Goal: Task Accomplishment & Management: Manage account settings

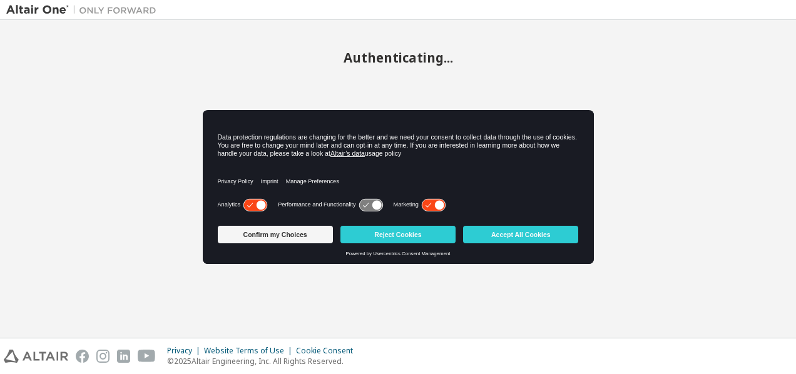
click at [441, 203] on icon at bounding box center [439, 204] width 9 height 9
click at [248, 204] on icon at bounding box center [254, 205] width 23 height 12
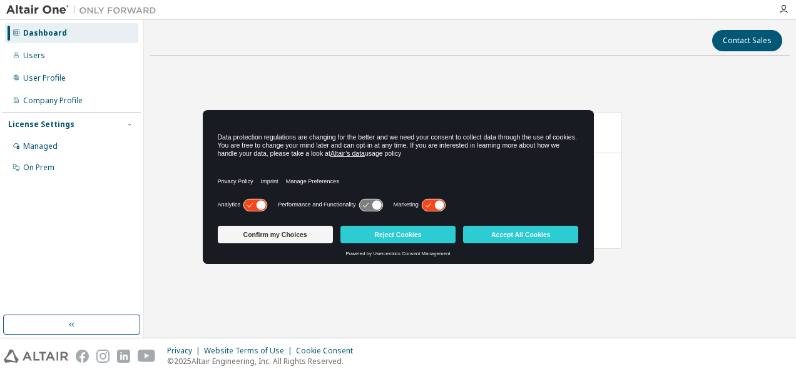
click at [430, 203] on icon at bounding box center [433, 205] width 23 height 12
click at [259, 203] on icon at bounding box center [260, 204] width 9 height 9
click at [526, 240] on button "Accept All Cookies" at bounding box center [520, 235] width 115 height 18
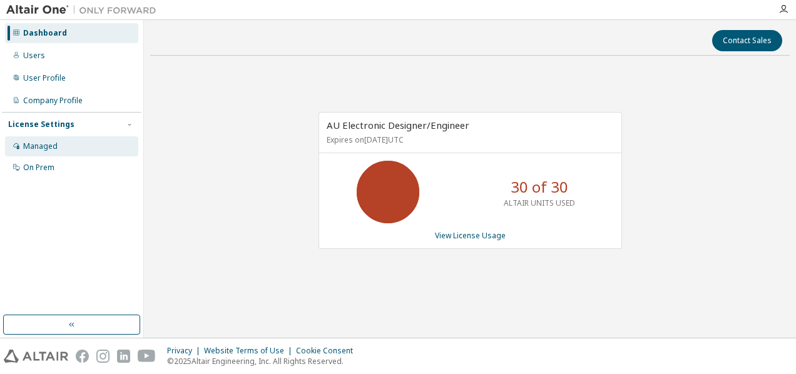
click at [51, 148] on div "Managed" at bounding box center [40, 146] width 34 height 10
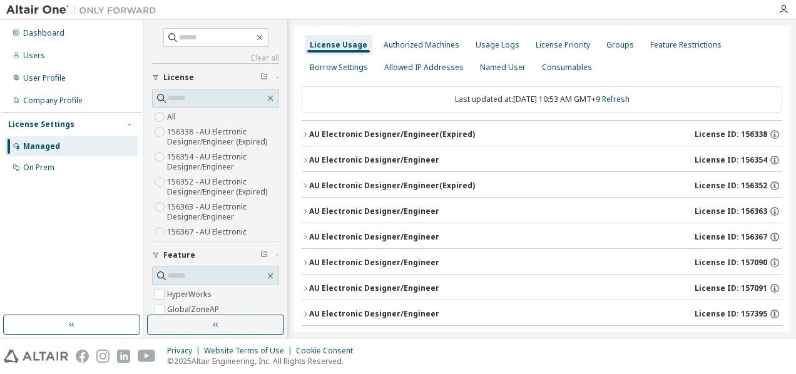
click at [305, 132] on icon "button" at bounding box center [305, 135] width 8 height 8
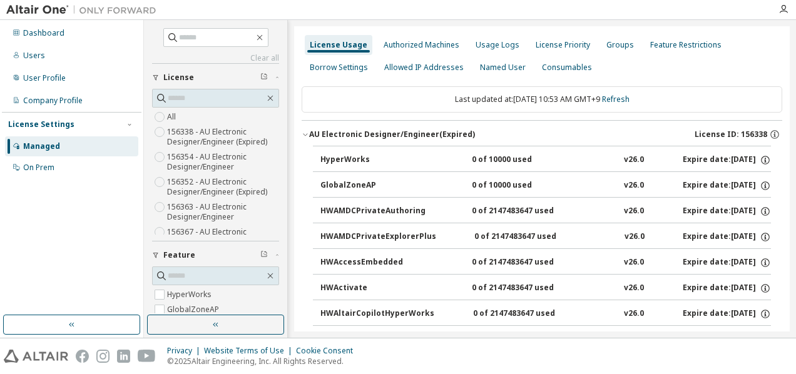
click at [305, 132] on icon "button" at bounding box center [305, 135] width 8 height 8
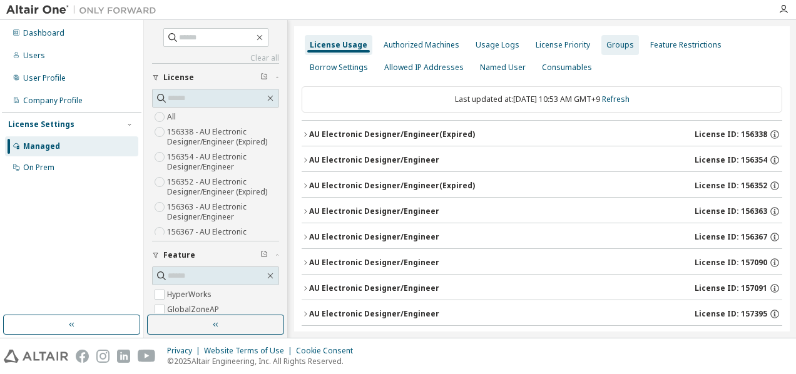
click at [609, 43] on div "Groups" at bounding box center [620, 45] width 28 height 10
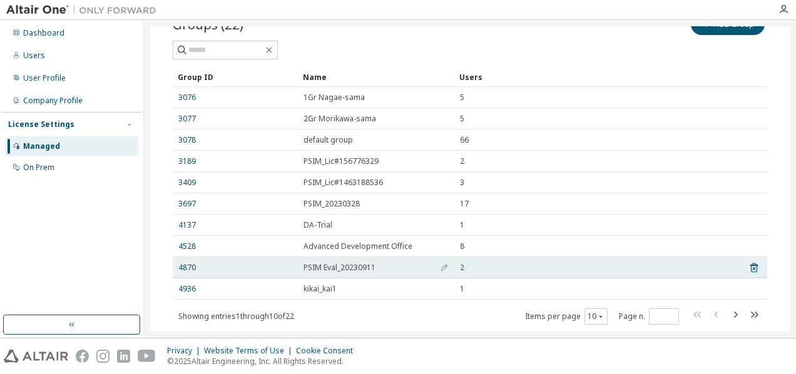
scroll to position [91, 0]
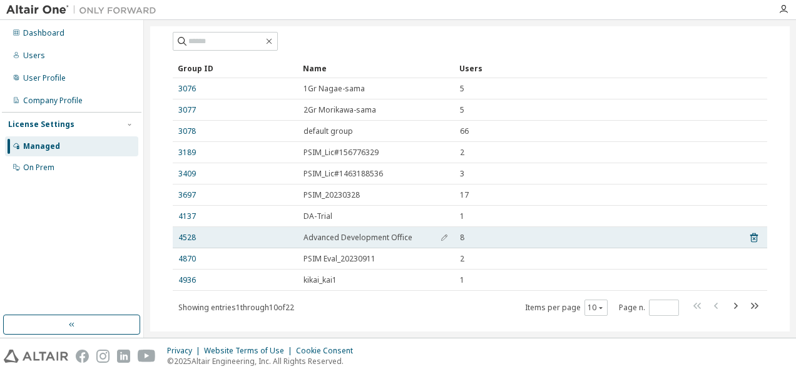
click at [349, 238] on span "Advanced Development Office" at bounding box center [357, 238] width 109 height 10
click at [186, 234] on link "4528" at bounding box center [187, 238] width 18 height 10
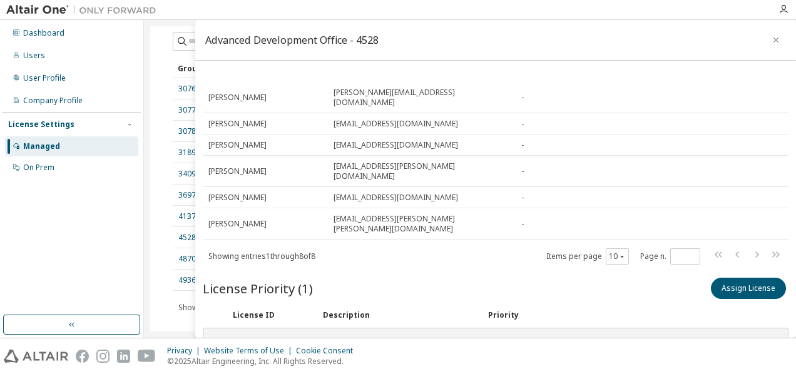
scroll to position [123, 0]
click at [387, 275] on div "License Priority (1) Assign License" at bounding box center [495, 288] width 585 height 26
click at [351, 338] on div "AU Electronic Designer/Engineer" at bounding box center [396, 343] width 150 height 10
click at [247, 338] on div "157090" at bounding box center [268, 343] width 75 height 10
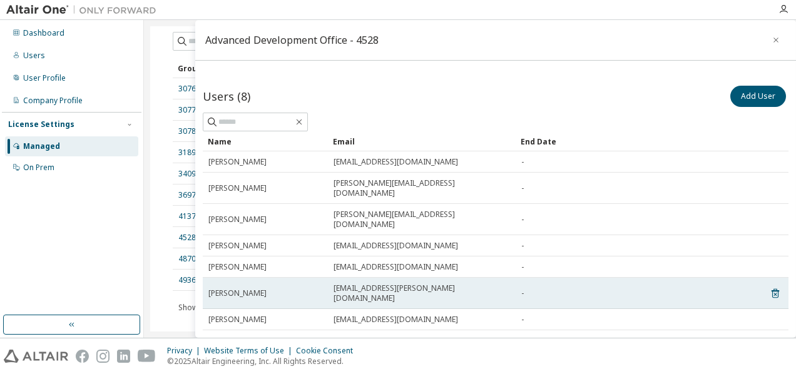
scroll to position [0, 0]
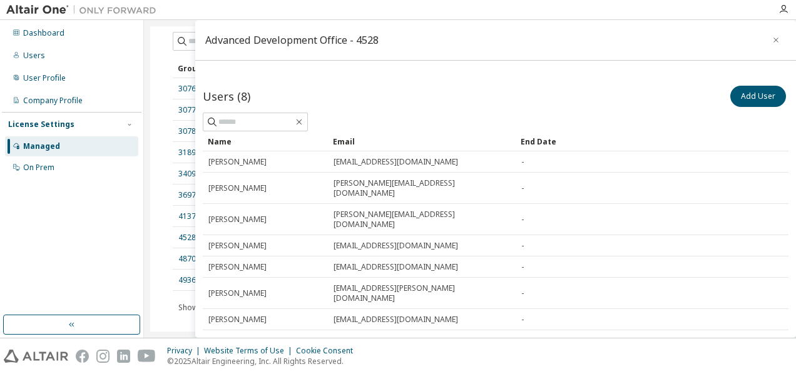
click at [110, 213] on div "Dashboard Users User Profile Company Profile License Settings Managed On Prem" at bounding box center [71, 167] width 139 height 291
click at [766, 39] on button "button" at bounding box center [776, 40] width 20 height 20
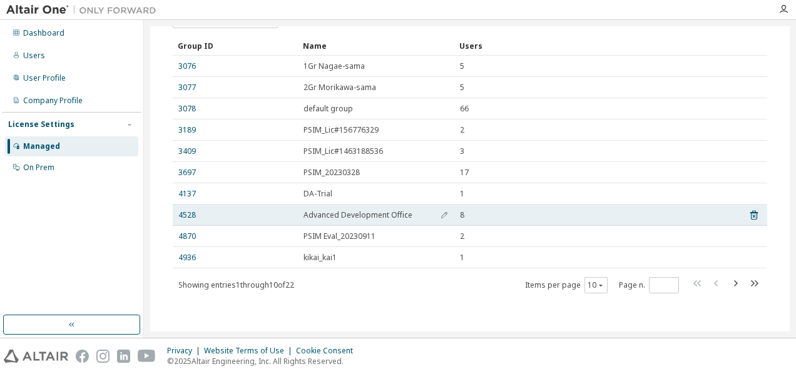
scroll to position [115, 0]
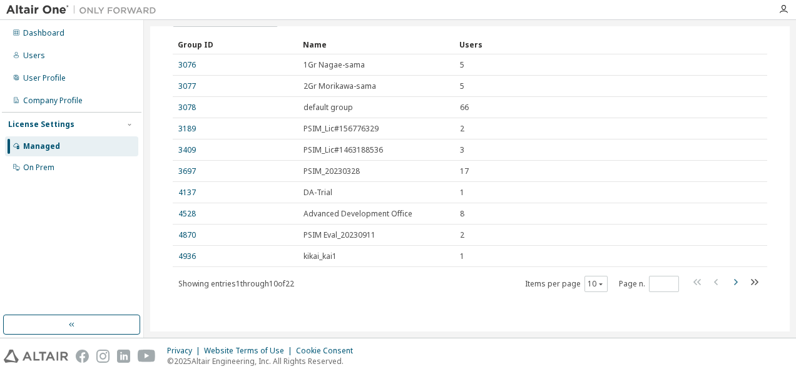
click at [734, 280] on icon "button" at bounding box center [736, 282] width 4 height 6
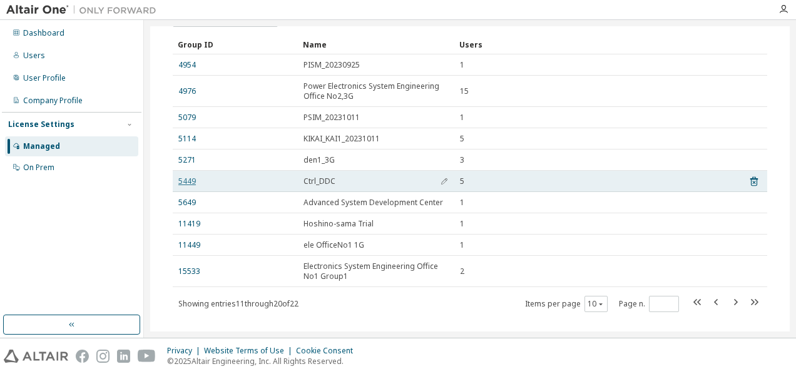
click at [193, 181] on link "5449" at bounding box center [187, 181] width 18 height 10
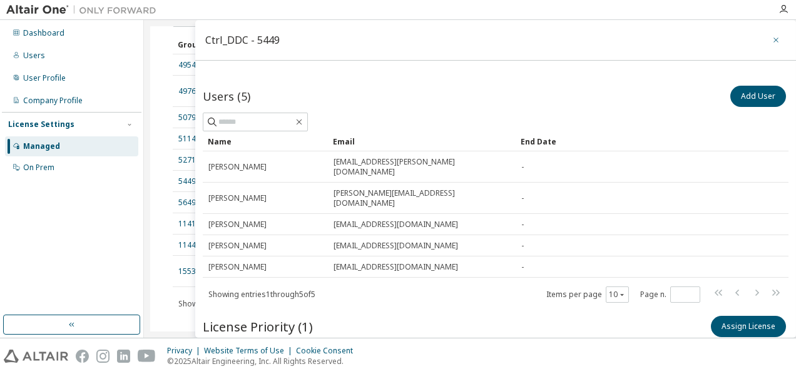
click at [771, 40] on icon "button" at bounding box center [775, 40] width 9 height 10
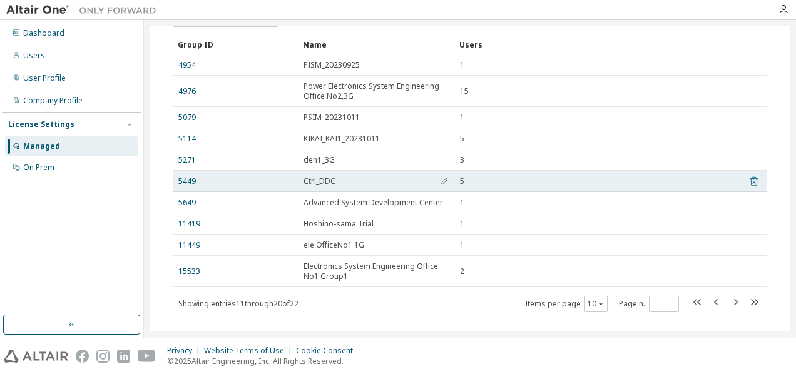
click at [749, 179] on icon at bounding box center [753, 181] width 11 height 15
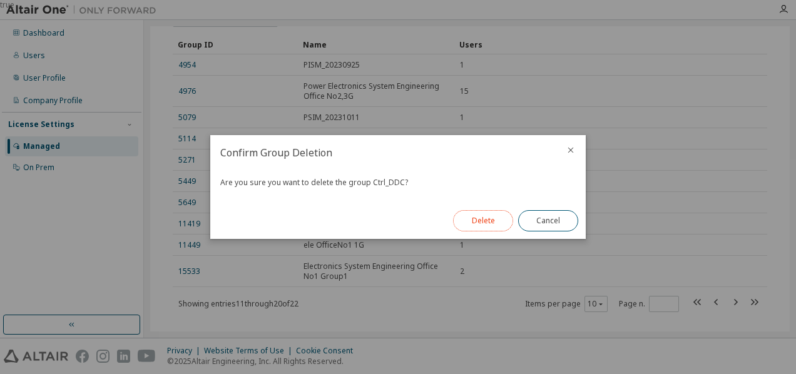
click at [495, 225] on button "Delete" at bounding box center [483, 220] width 60 height 21
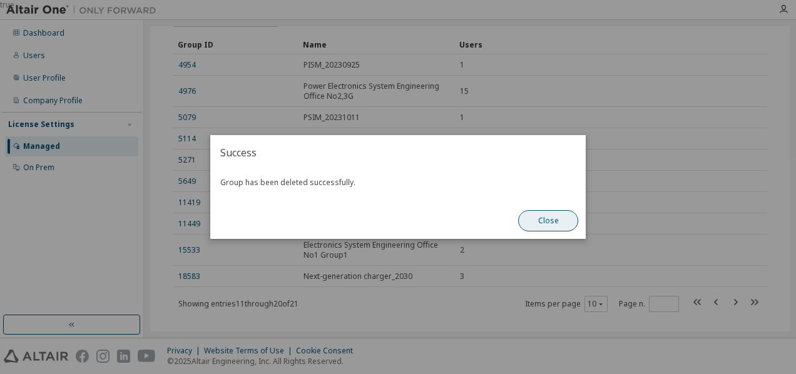
click at [550, 218] on button "Close" at bounding box center [548, 220] width 60 height 21
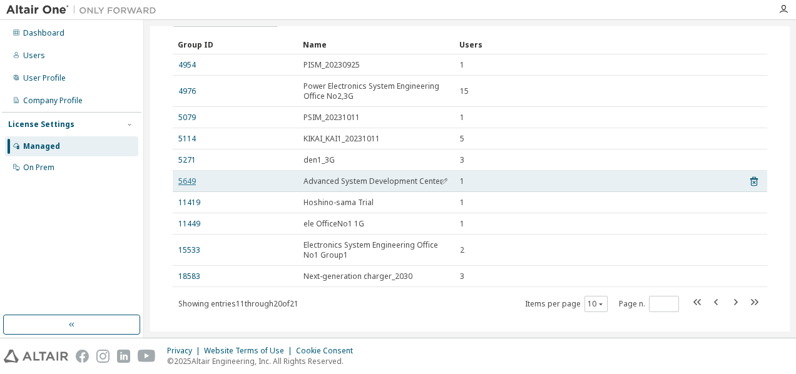
click at [185, 180] on link "5649" at bounding box center [187, 181] width 18 height 10
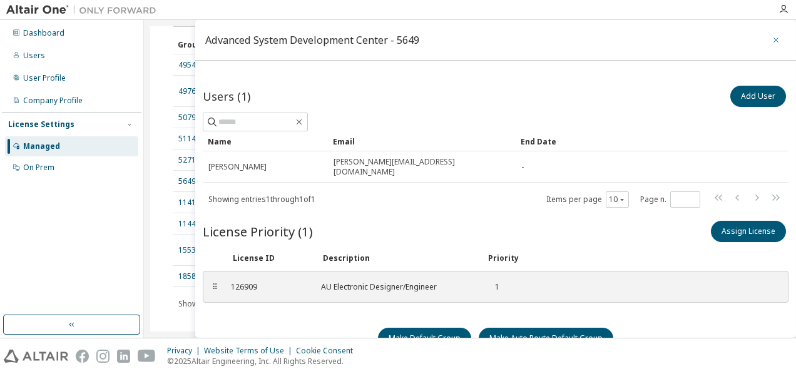
click at [771, 38] on icon "button" at bounding box center [775, 40] width 9 height 10
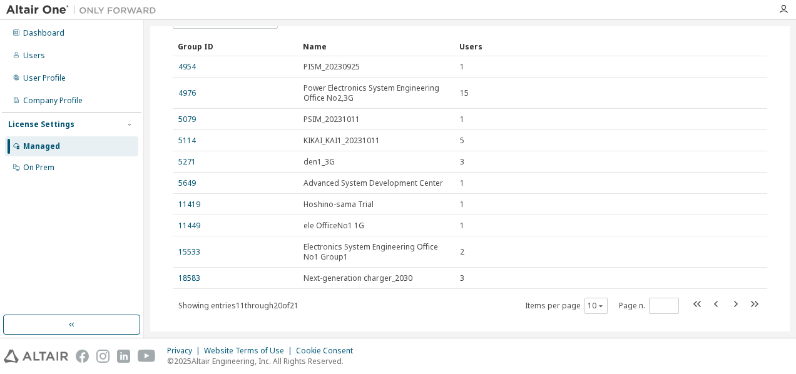
scroll to position [115, 0]
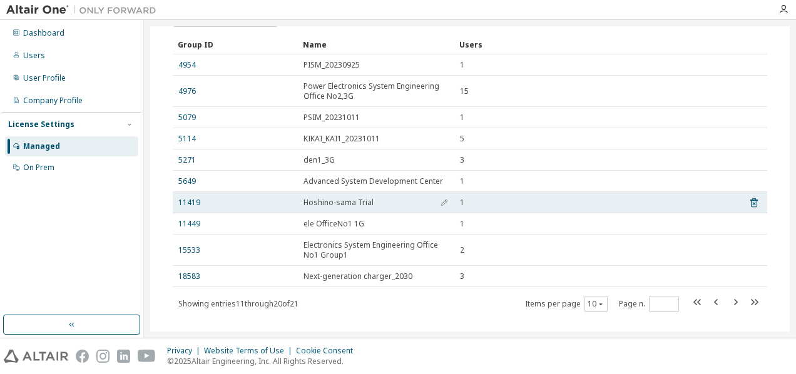
click at [329, 203] on span "Hoshino-sama Trial" at bounding box center [338, 203] width 70 height 10
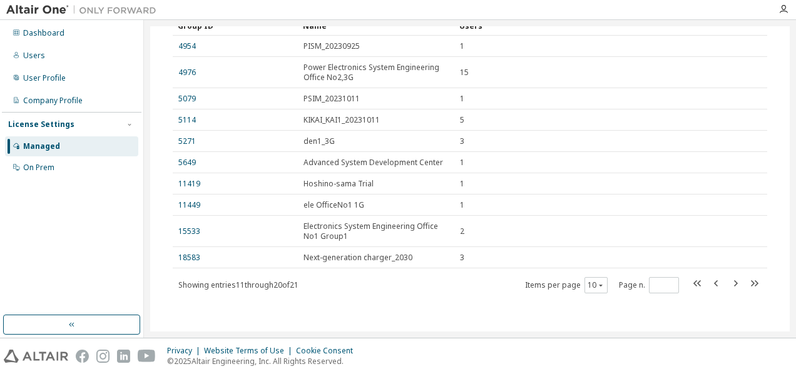
scroll to position [135, 0]
click at [727, 282] on icon "button" at bounding box center [734, 282] width 15 height 15
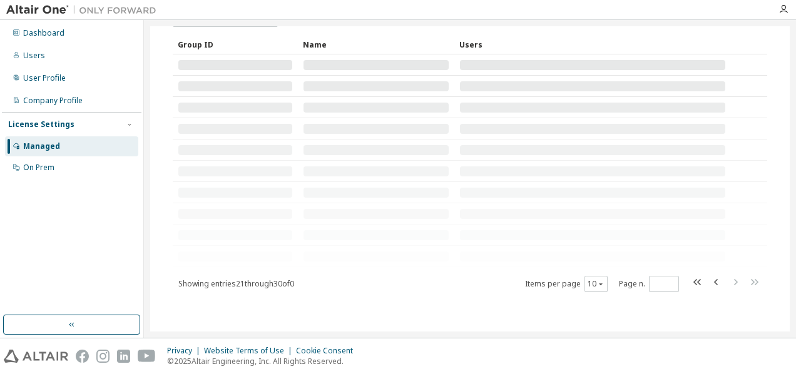
scroll to position [0, 0]
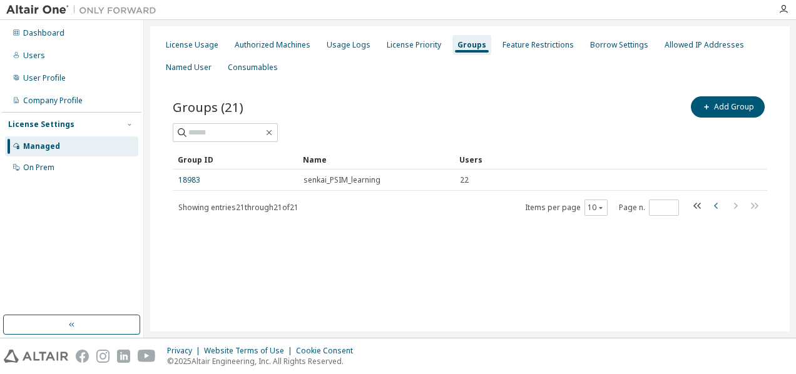
click at [715, 206] on icon "button" at bounding box center [716, 206] width 4 height 6
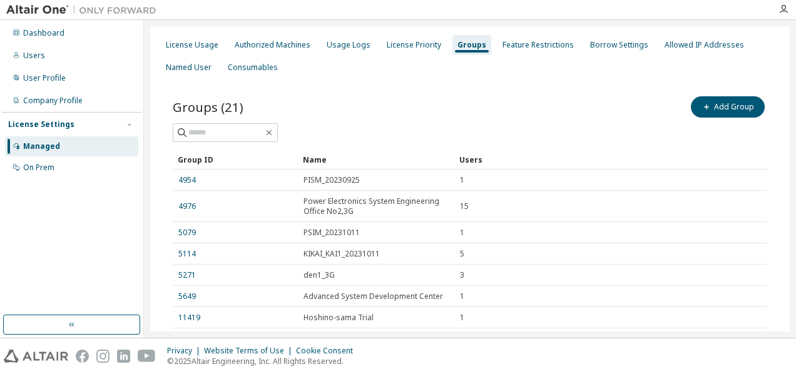
click at [715, 206] on div "15" at bounding box center [592, 206] width 265 height 10
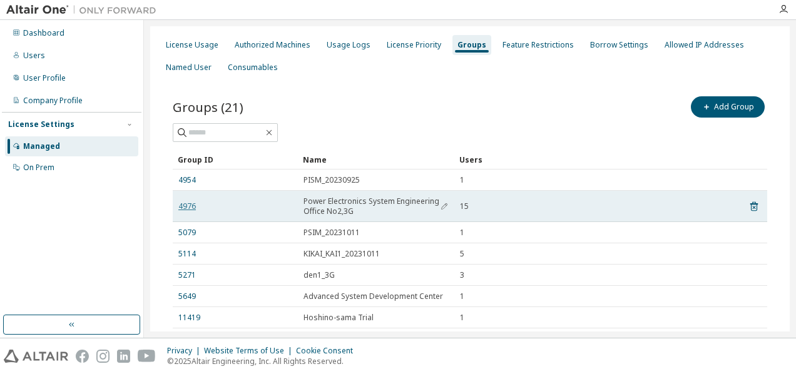
click at [184, 206] on link "4976" at bounding box center [187, 206] width 18 height 10
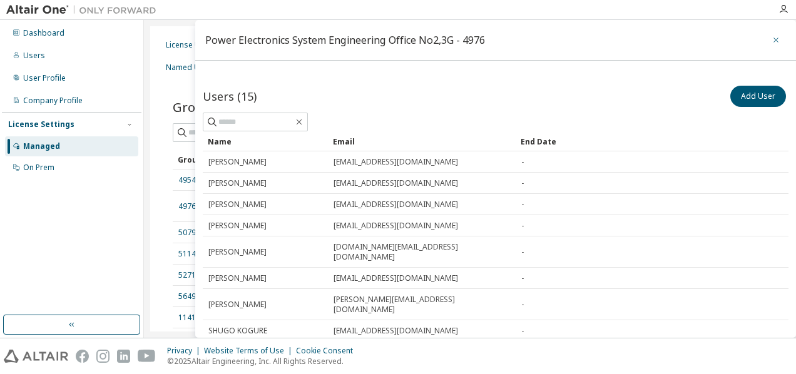
click at [773, 38] on icon "button" at bounding box center [775, 40] width 9 height 10
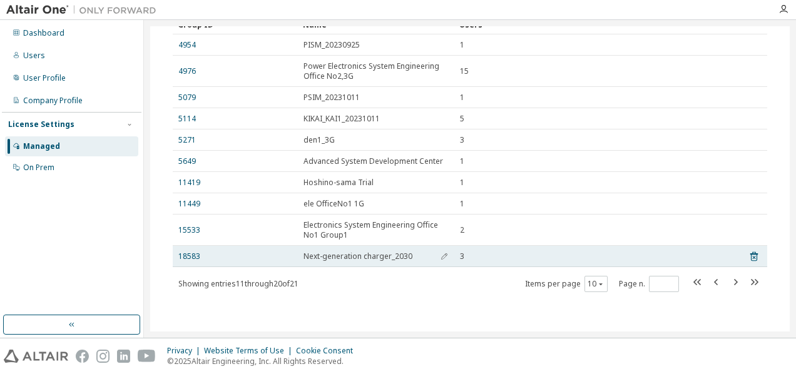
scroll to position [135, 0]
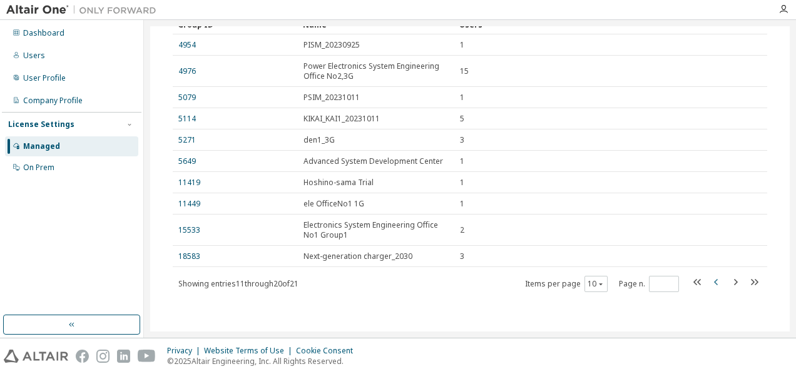
click at [714, 281] on icon "button" at bounding box center [716, 282] width 15 height 15
type input "*"
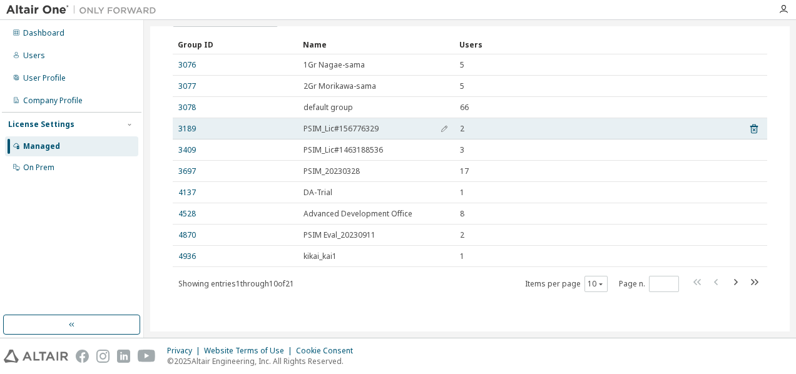
scroll to position [115, 0]
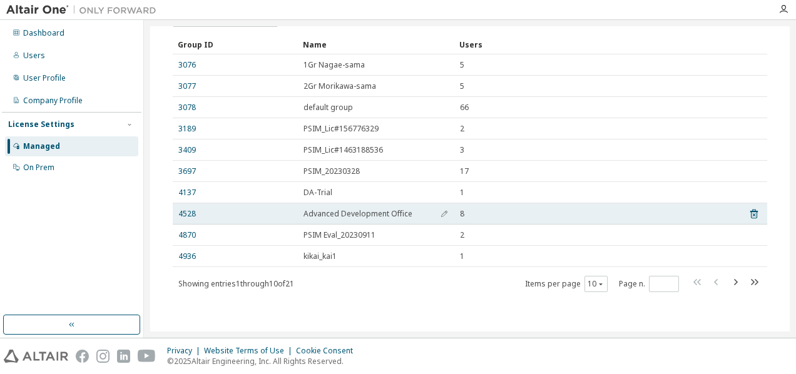
click at [318, 215] on span "Advanced Development Office" at bounding box center [357, 214] width 109 height 10
click at [186, 214] on link "4528" at bounding box center [187, 214] width 18 height 10
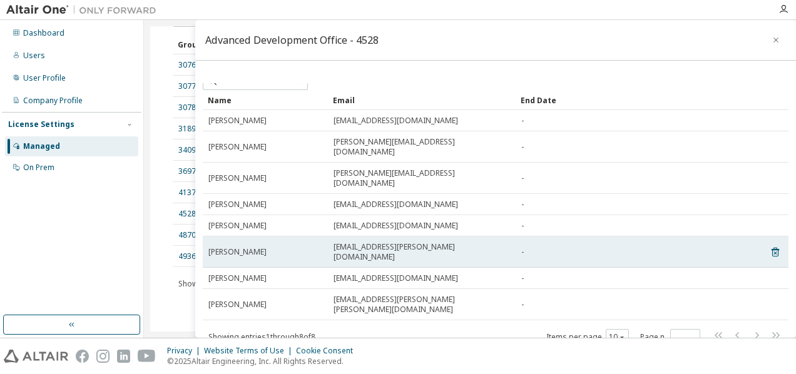
scroll to position [45, 0]
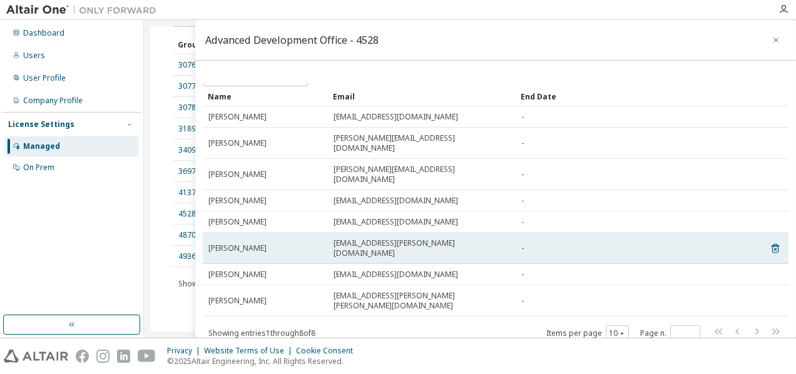
click at [253, 243] on span "Shinpei Sakoda" at bounding box center [237, 248] width 58 height 10
click at [408, 238] on span "shimpei.sakoda@mail.toyota-shokki.co.jp" at bounding box center [421, 248] width 176 height 20
click at [245, 233] on td "Shinpei Sakoda" at bounding box center [265, 248] width 125 height 31
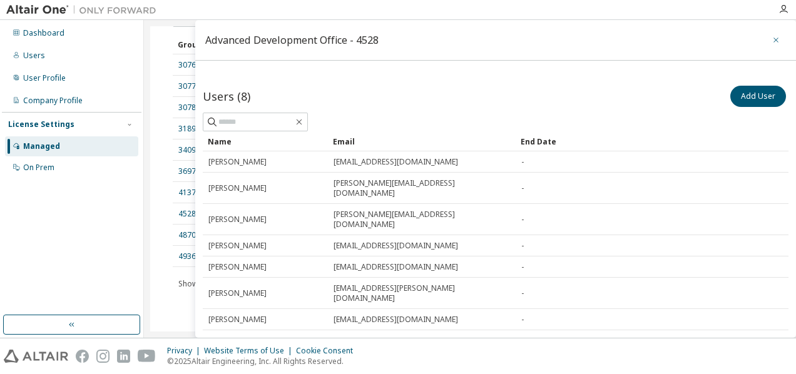
click at [774, 36] on button "button" at bounding box center [776, 40] width 20 height 20
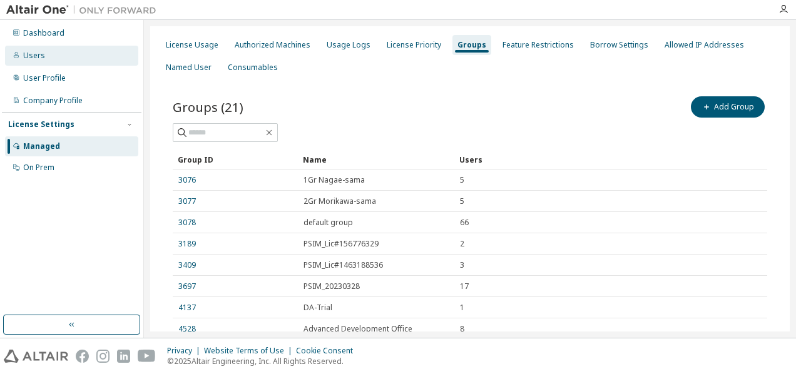
click at [34, 56] on div "Users" at bounding box center [34, 56] width 22 height 10
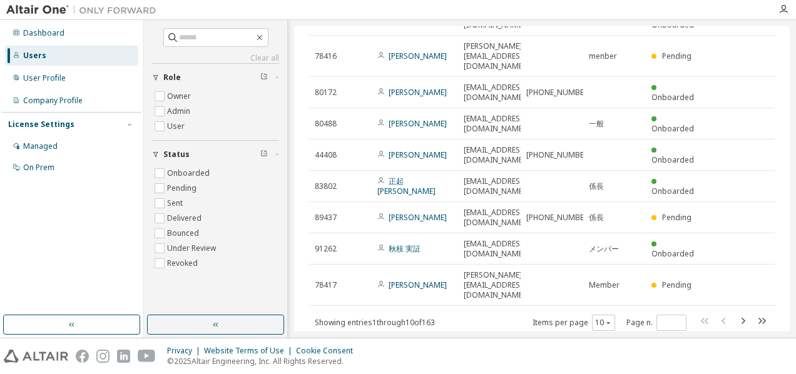
scroll to position [137, 0]
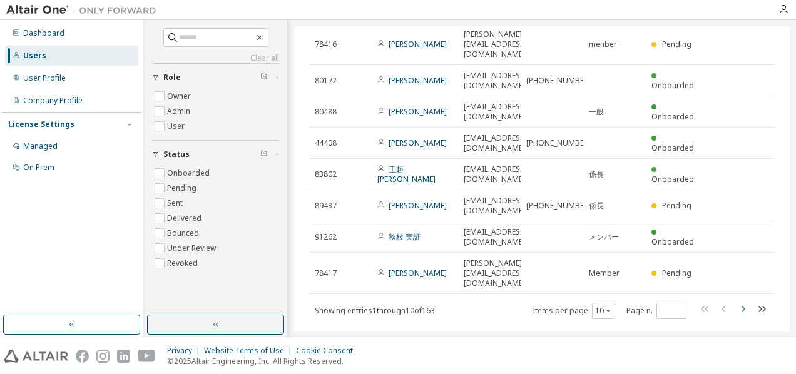
click at [735, 301] on icon "button" at bounding box center [742, 308] width 15 height 15
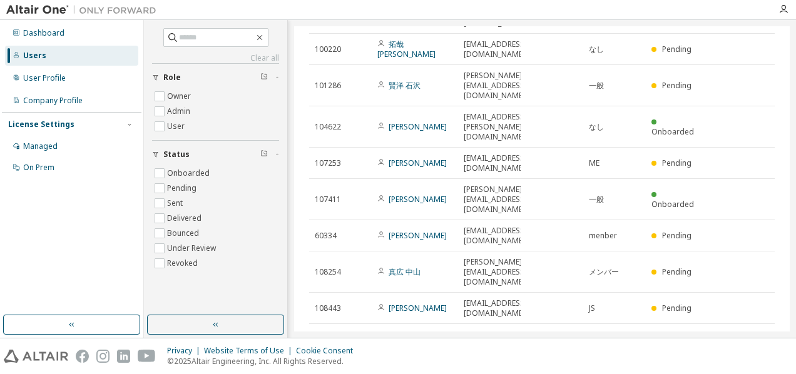
click at [741, 336] on icon "button" at bounding box center [743, 339] width 4 height 6
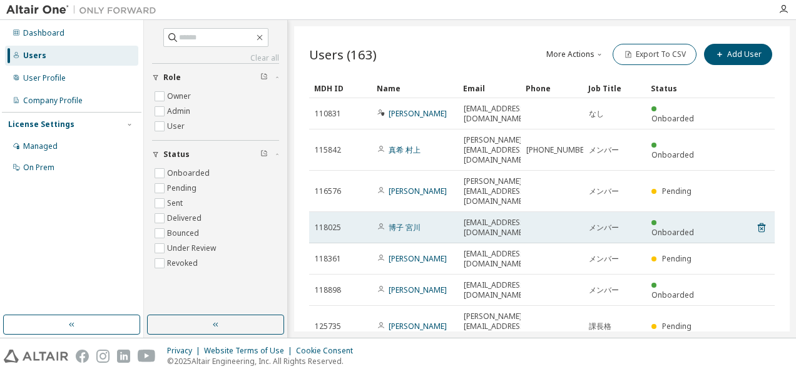
scroll to position [0, 0]
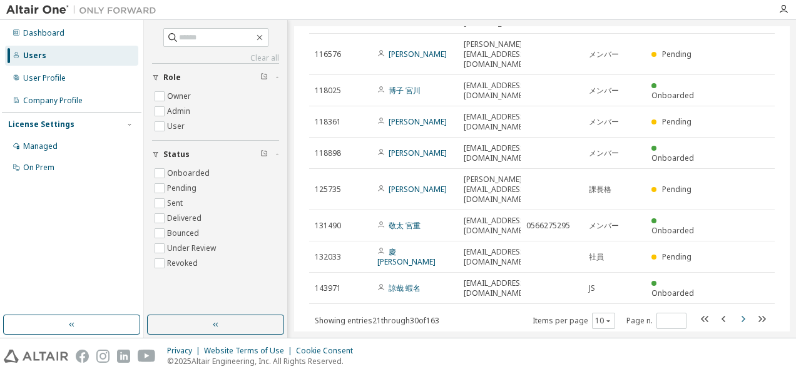
click at [735, 311] on icon "button" at bounding box center [742, 318] width 15 height 15
type input "*"
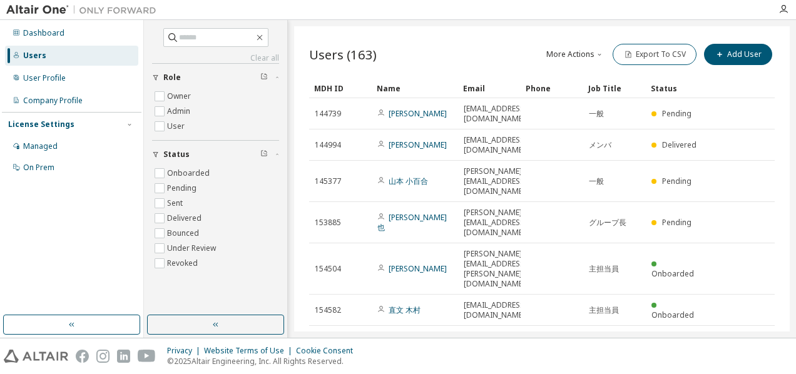
click at [76, 230] on div "Dashboard Users User Profile Company Profile License Settings Managed On Prem" at bounding box center [71, 167] width 139 height 291
click at [48, 83] on div "User Profile" at bounding box center [71, 78] width 133 height 20
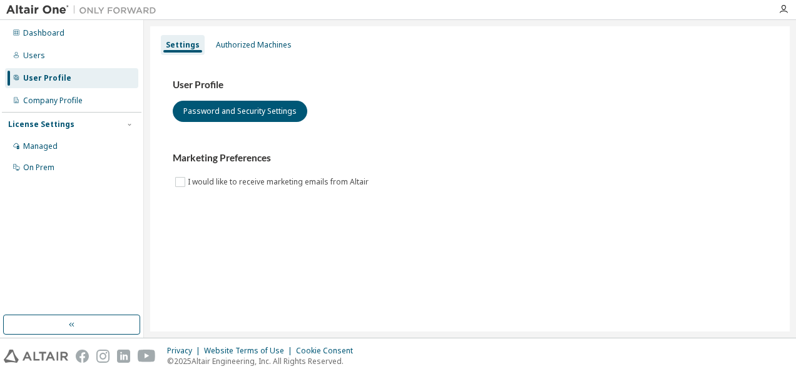
click at [64, 236] on div "Dashboard Users User Profile Company Profile License Settings Managed On Prem" at bounding box center [71, 167] width 139 height 291
click at [46, 144] on div "Managed" at bounding box center [40, 146] width 34 height 10
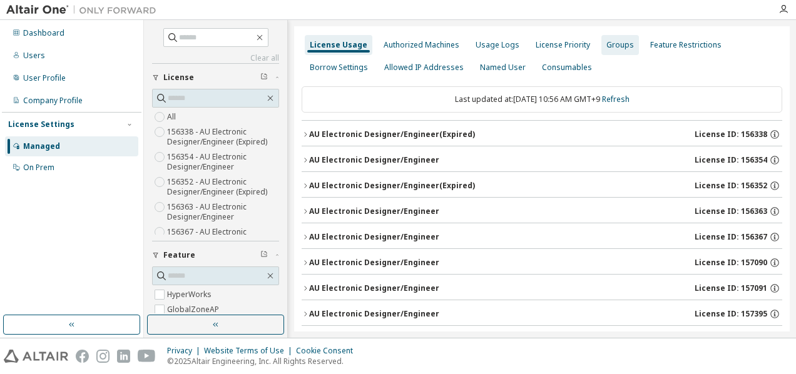
click at [624, 46] on div "Groups" at bounding box center [620, 45] width 38 height 20
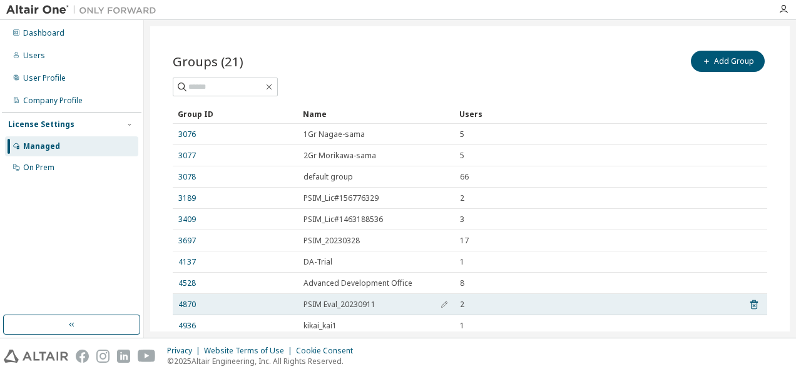
scroll to position [91, 0]
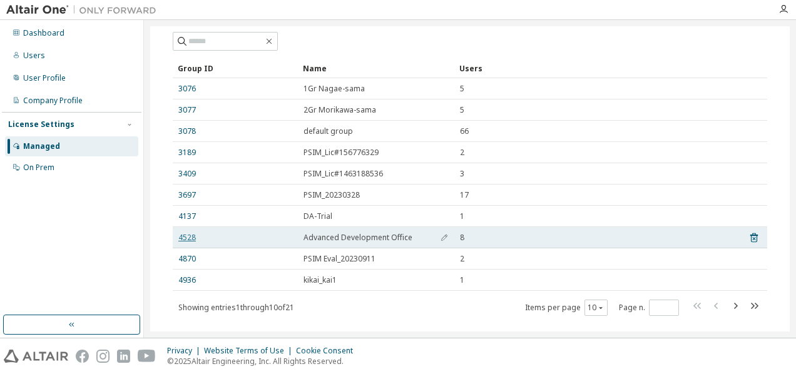
click at [190, 238] on link "4528" at bounding box center [187, 238] width 18 height 10
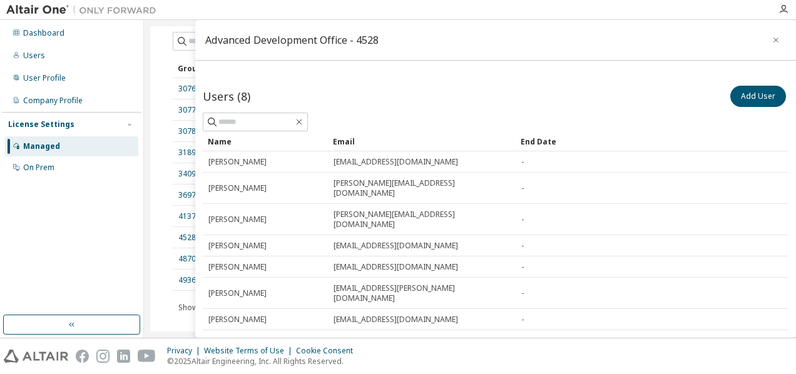
click at [771, 39] on icon "button" at bounding box center [775, 40] width 9 height 10
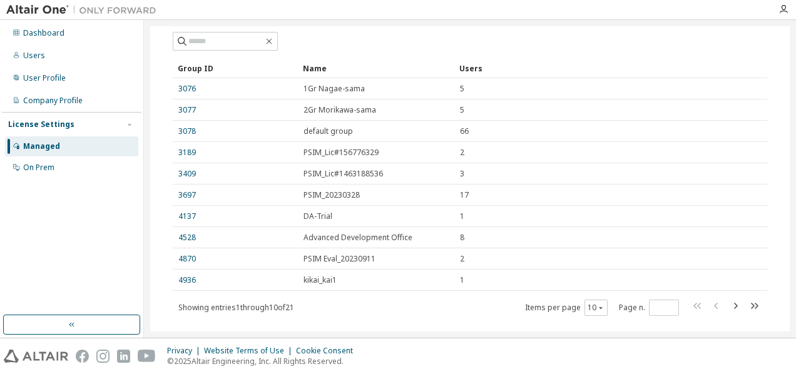
click at [51, 146] on div "Managed" at bounding box center [41, 146] width 37 height 10
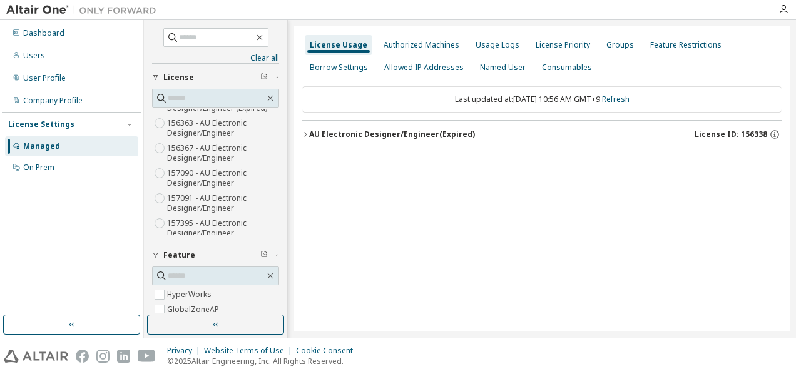
scroll to position [94, 0]
click at [306, 136] on icon "button" at bounding box center [305, 135] width 8 height 8
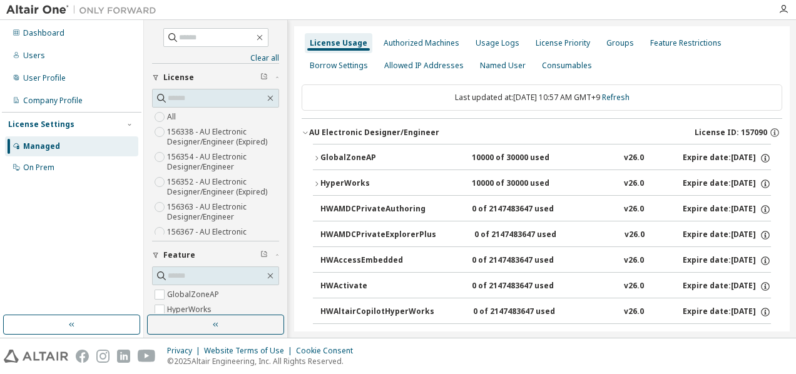
scroll to position [0, 0]
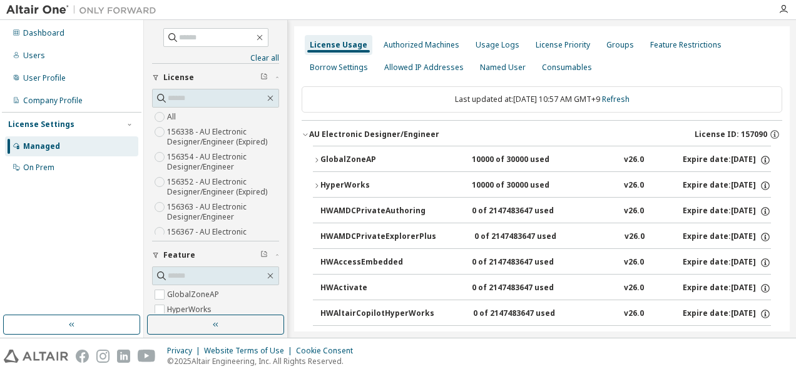
click at [316, 156] on icon "button" at bounding box center [317, 160] width 8 height 8
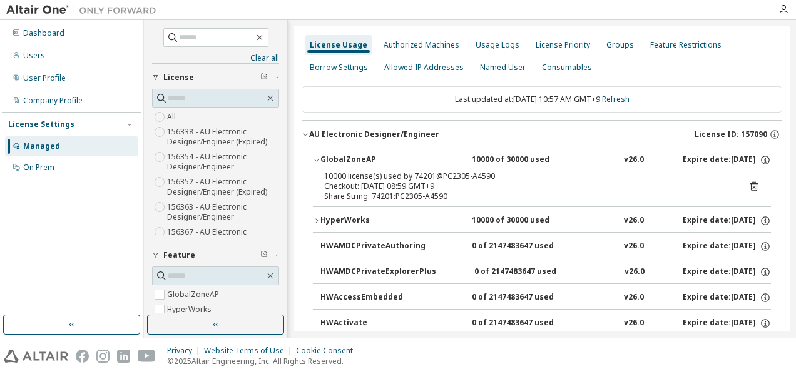
click at [314, 219] on icon "button" at bounding box center [317, 221] width 8 height 8
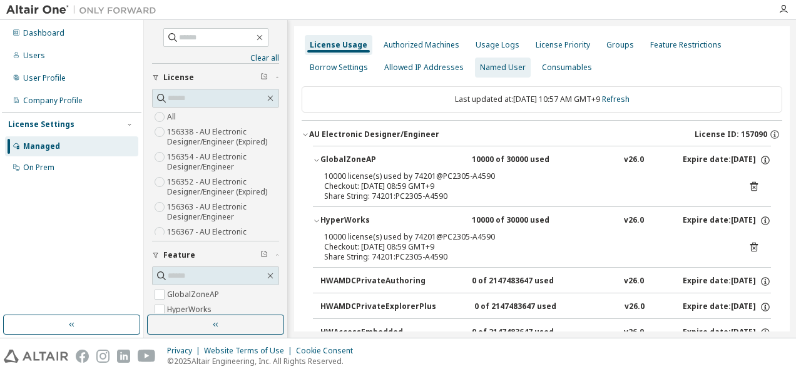
click at [492, 68] on div "Named User" at bounding box center [503, 68] width 46 height 10
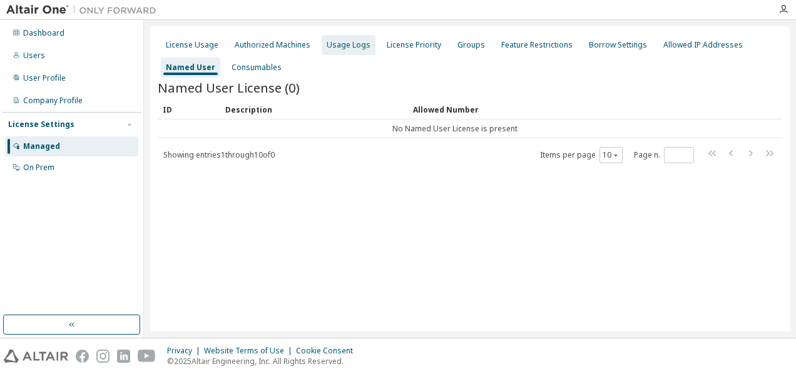
click at [352, 48] on div "Usage Logs" at bounding box center [348, 45] width 44 height 10
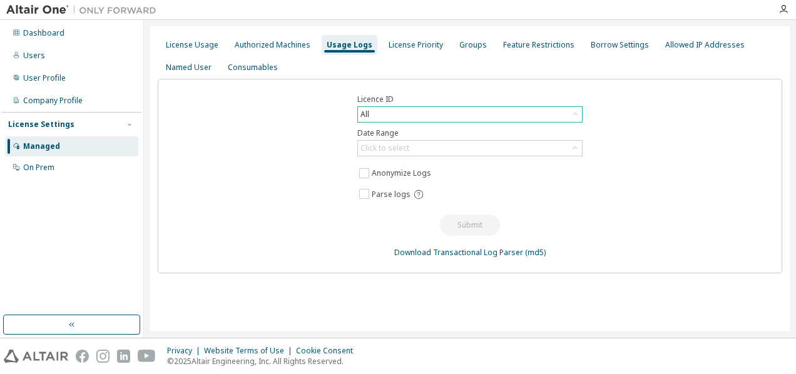
click at [545, 113] on div "All" at bounding box center [470, 114] width 224 height 15
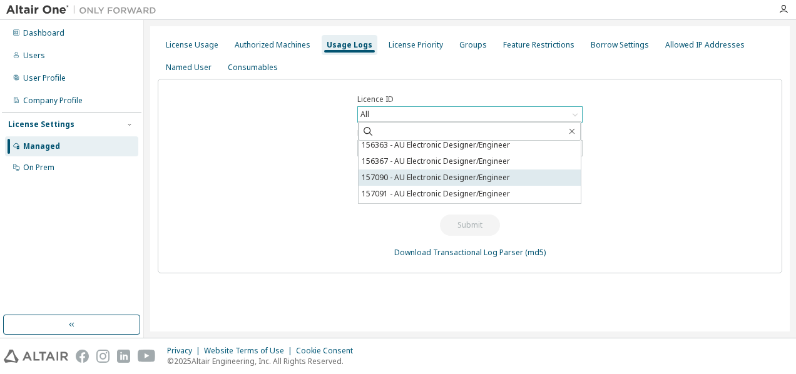
scroll to position [216, 0]
click at [458, 174] on li "157090 - AU Electronic Designer/Engineer" at bounding box center [469, 177] width 222 height 16
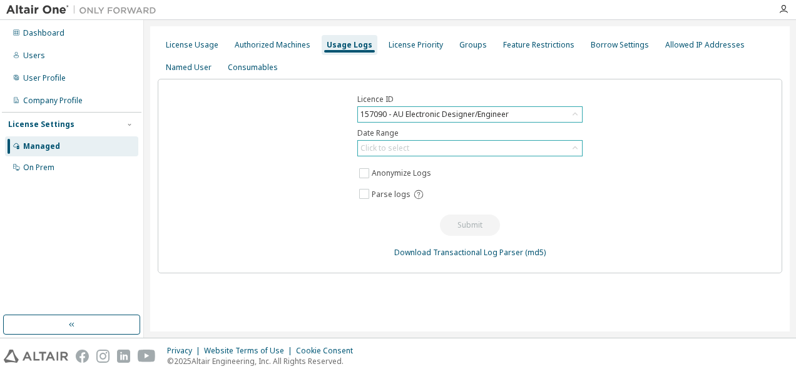
click at [401, 144] on div "Click to select" at bounding box center [384, 148] width 49 height 10
click at [291, 164] on div "Licence ID 157090 - AU Electronic Designer/Engineer Date Range Click to select …" at bounding box center [470, 176] width 624 height 195
click at [434, 154] on div "Click to select" at bounding box center [470, 148] width 224 height 15
click at [303, 151] on div "Licence ID 157090 - AU Electronic Designer/Engineer Date Range Click to select …" at bounding box center [470, 176] width 624 height 195
click at [188, 43] on div "License Usage" at bounding box center [192, 45] width 53 height 10
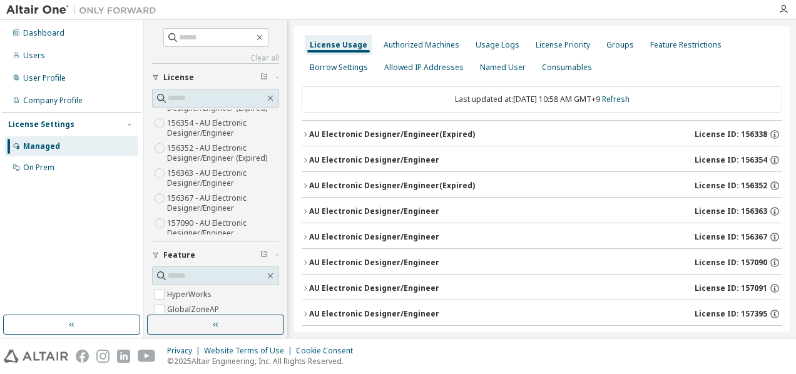
scroll to position [38, 0]
click at [303, 129] on button "AU Electronic Designer/Engineer (Expired) License ID: 156338" at bounding box center [541, 135] width 480 height 28
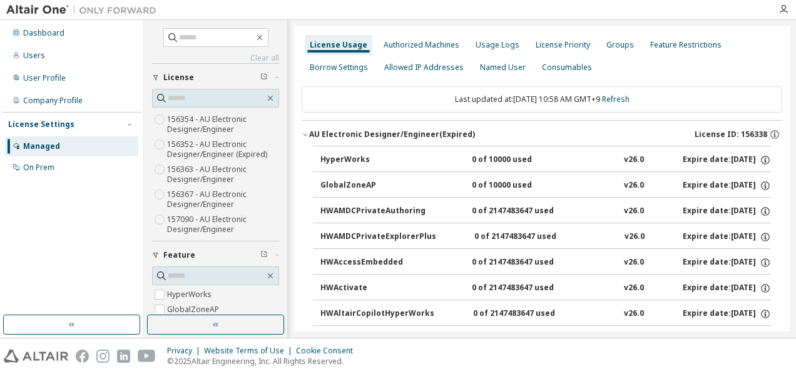
click at [303, 129] on button "AU Electronic Designer/Engineer (Expired) License ID: 156338" at bounding box center [541, 135] width 480 height 28
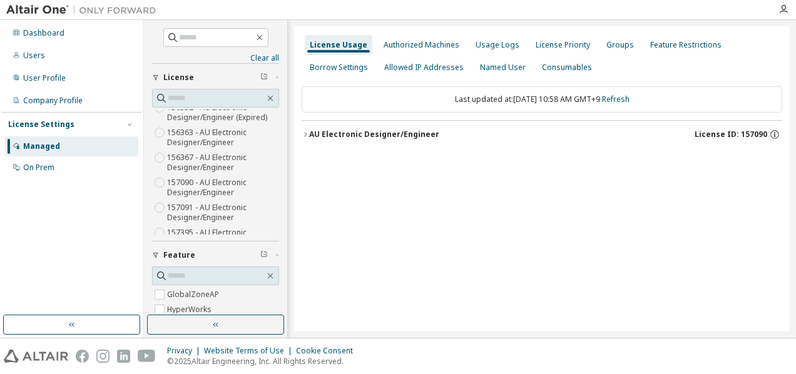
scroll to position [75, 0]
click at [304, 134] on icon "button" at bounding box center [305, 135] width 8 height 8
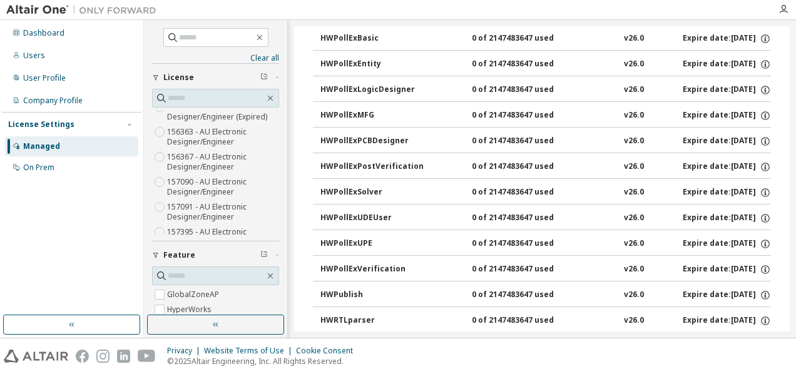
scroll to position [2609, 0]
